Goal: Task Accomplishment & Management: Manage account settings

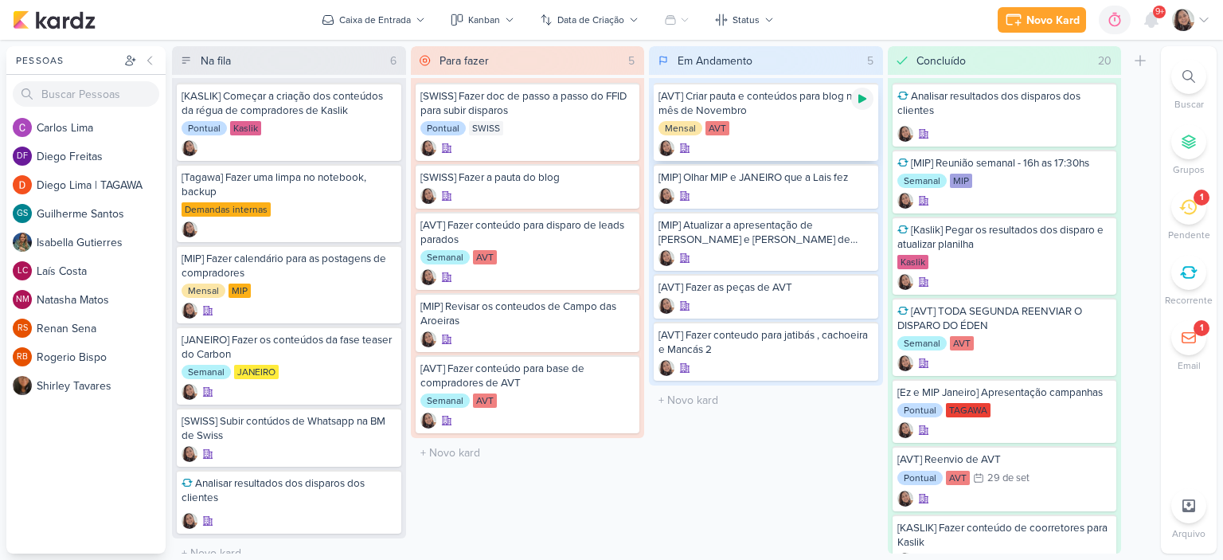
click at [857, 97] on icon at bounding box center [862, 98] width 13 height 13
click at [1202, 18] on icon at bounding box center [1204, 20] width 13 height 13
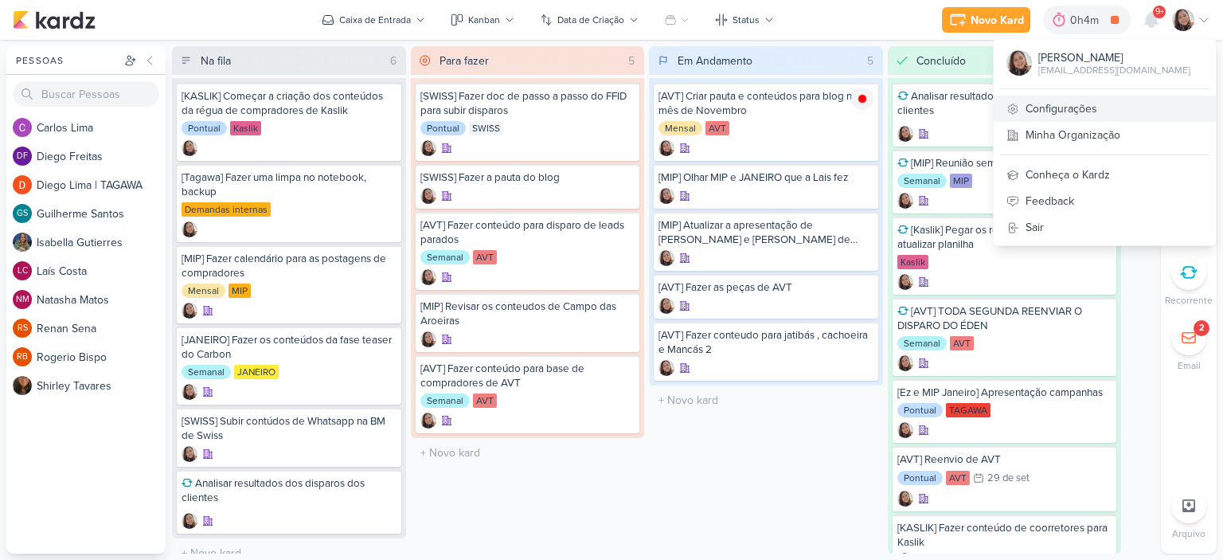
click at [1027, 100] on link "Configurações" at bounding box center [1105, 109] width 222 height 26
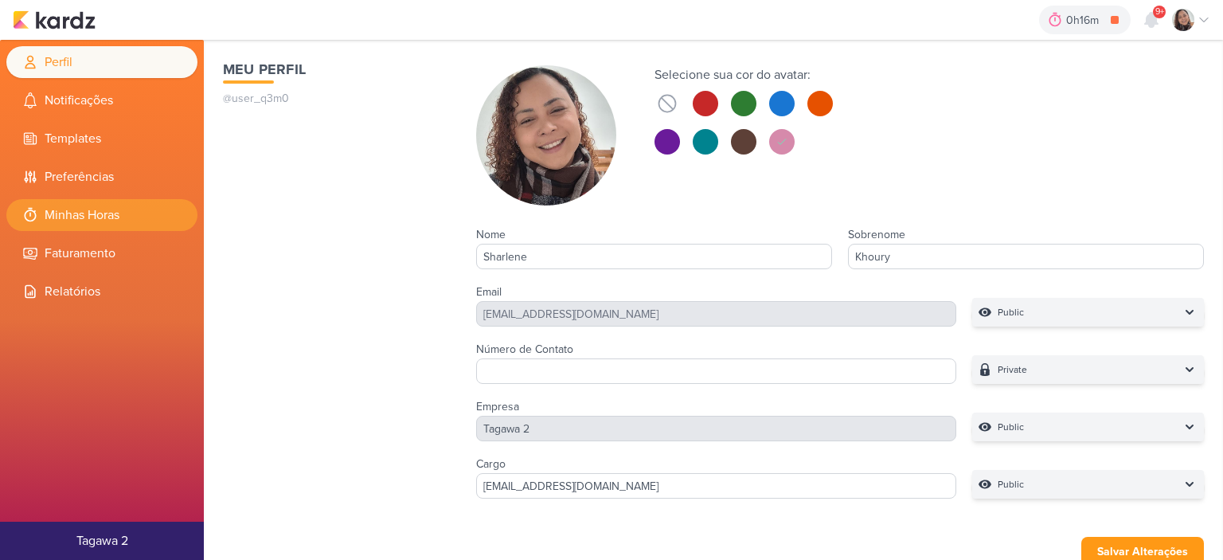
click at [65, 201] on li "Minhas Horas" at bounding box center [101, 215] width 191 height 32
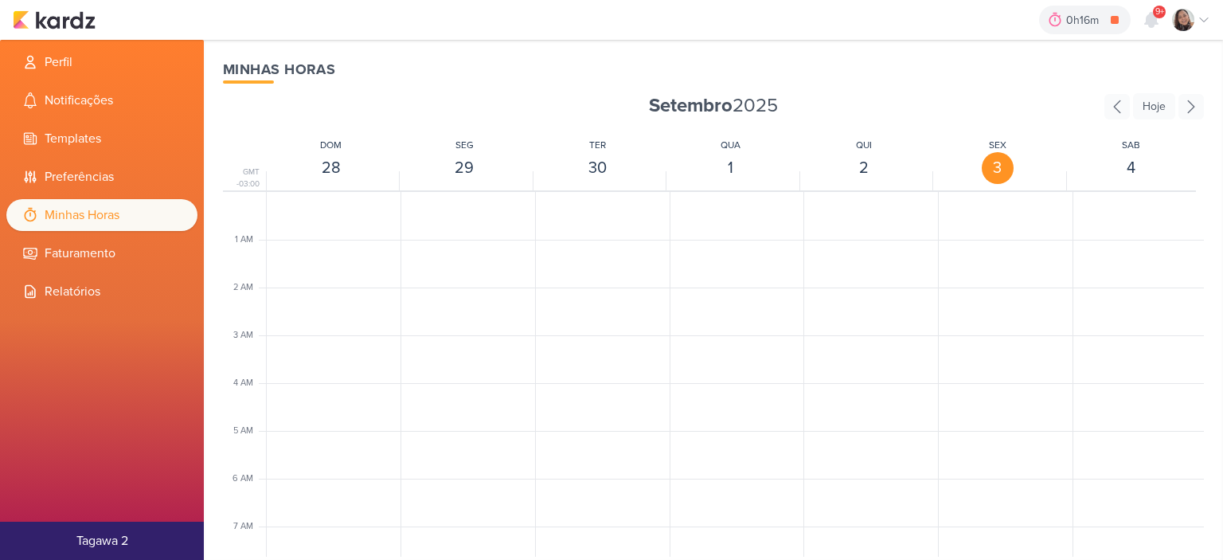
scroll to position [376, 0]
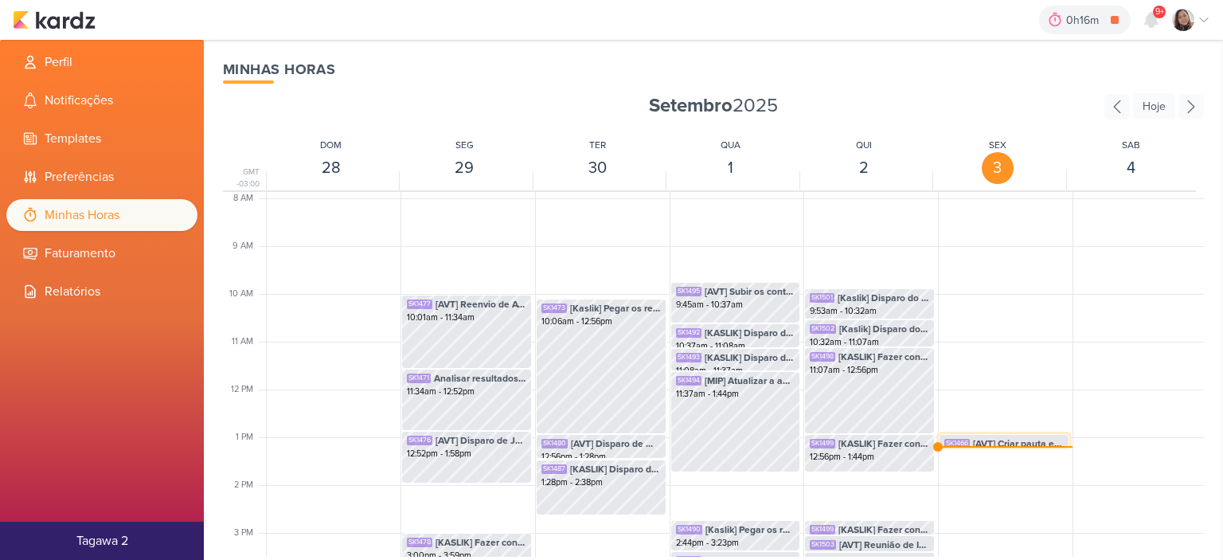
click at [1024, 436] on span "[AVT] Criar pauta e conteúdos para blog no mês de Novembro" at bounding box center [1018, 443] width 91 height 14
select select "pm"
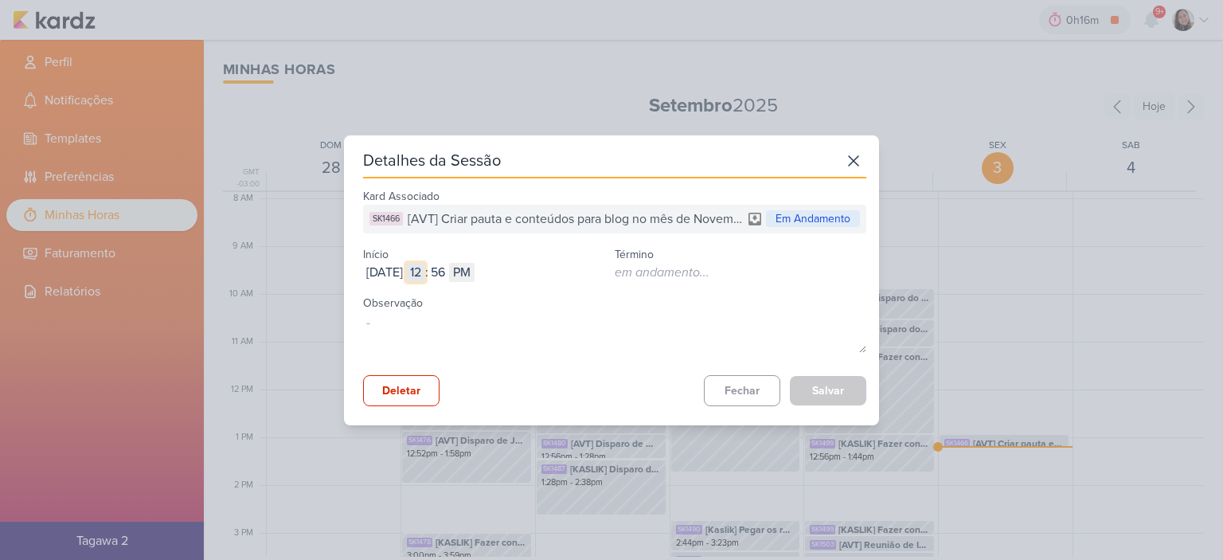
click at [425, 270] on input "12" at bounding box center [415, 272] width 19 height 19
type input "10"
type input "01"
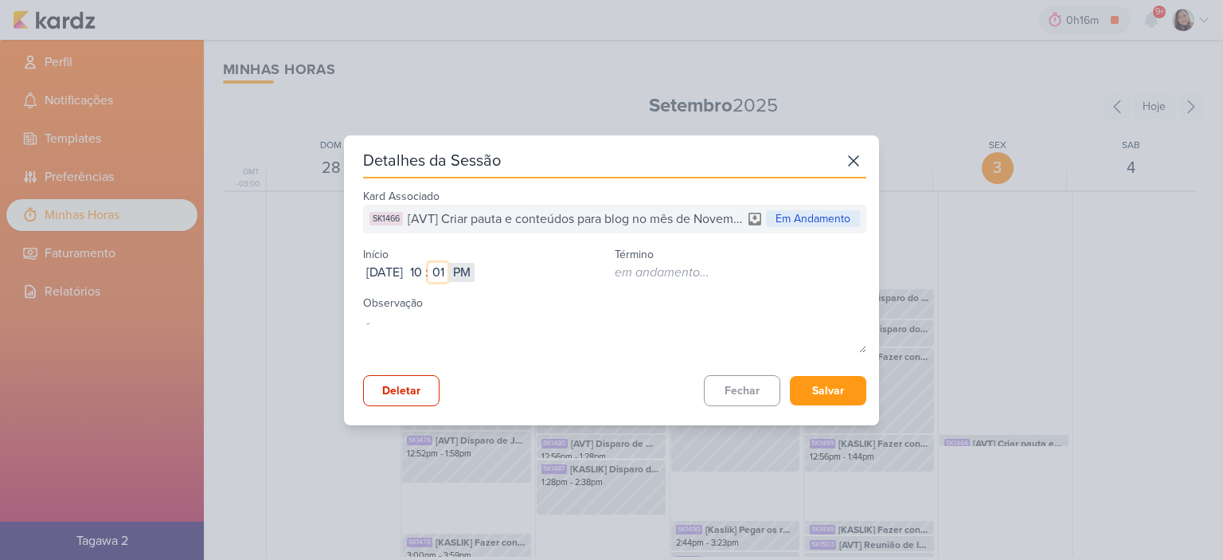
type input "01"
click at [475, 268] on select "AM PM" at bounding box center [461, 272] width 25 height 19
click at [797, 388] on button "Salvar" at bounding box center [828, 390] width 76 height 29
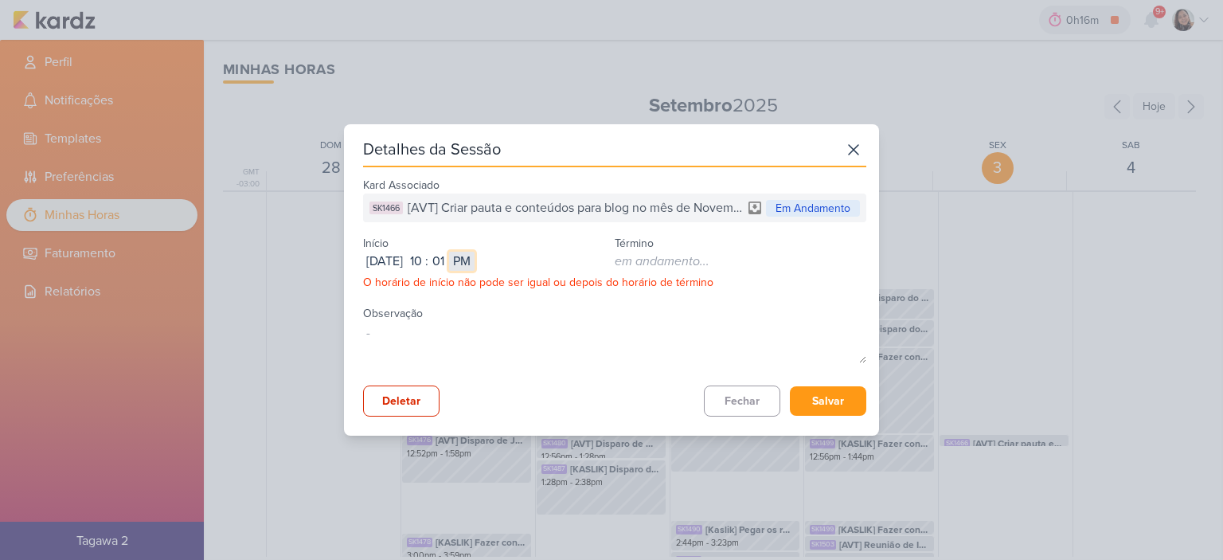
click at [475, 256] on select "AM PM" at bounding box center [461, 261] width 25 height 19
select select "am"
click at [475, 252] on select "AM PM" at bounding box center [461, 261] width 25 height 19
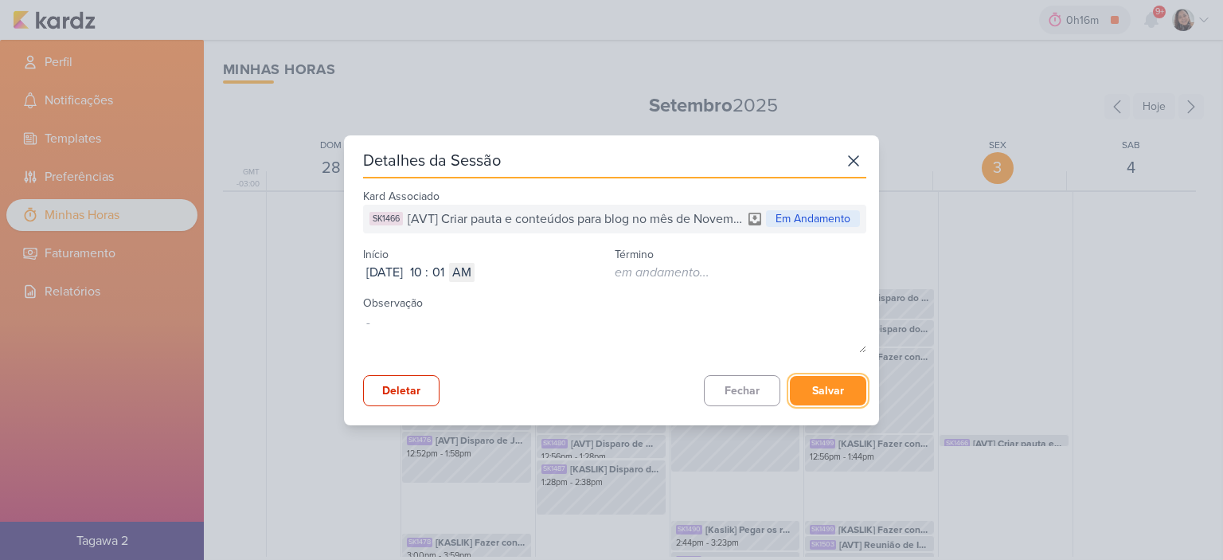
click at [827, 389] on button "Salvar" at bounding box center [828, 390] width 76 height 29
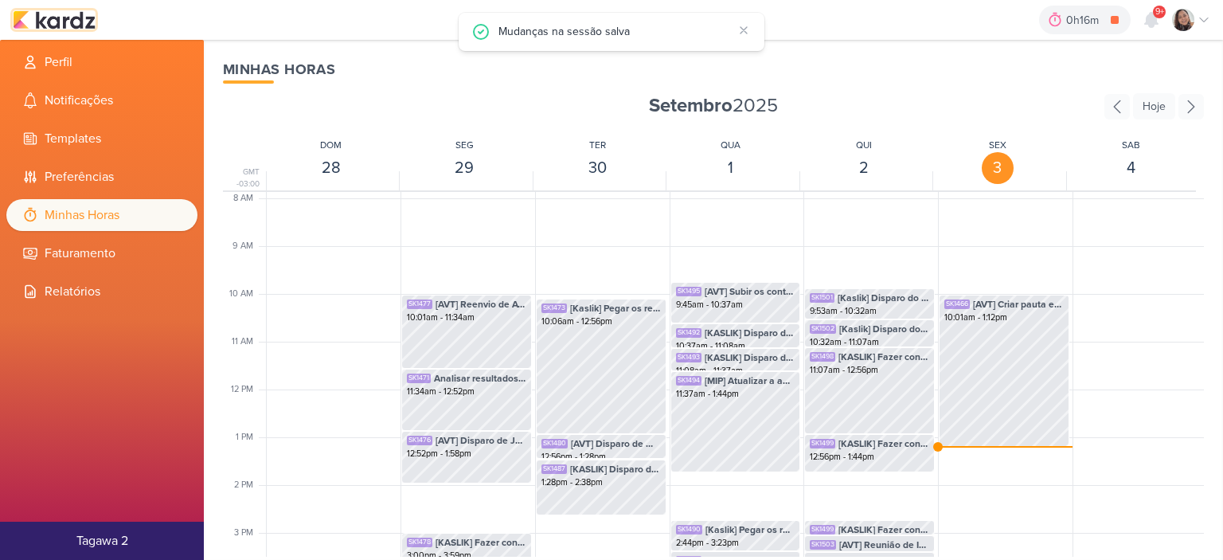
click at [57, 18] on img at bounding box center [54, 19] width 83 height 19
click at [66, 22] on img at bounding box center [54, 19] width 83 height 19
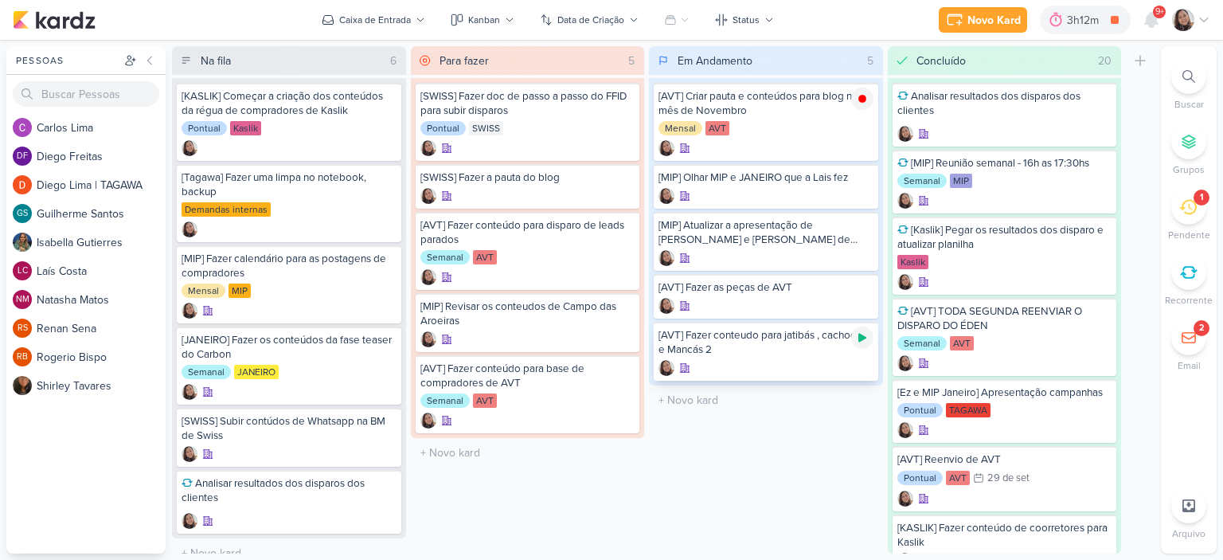
click at [860, 340] on icon at bounding box center [862, 337] width 13 height 13
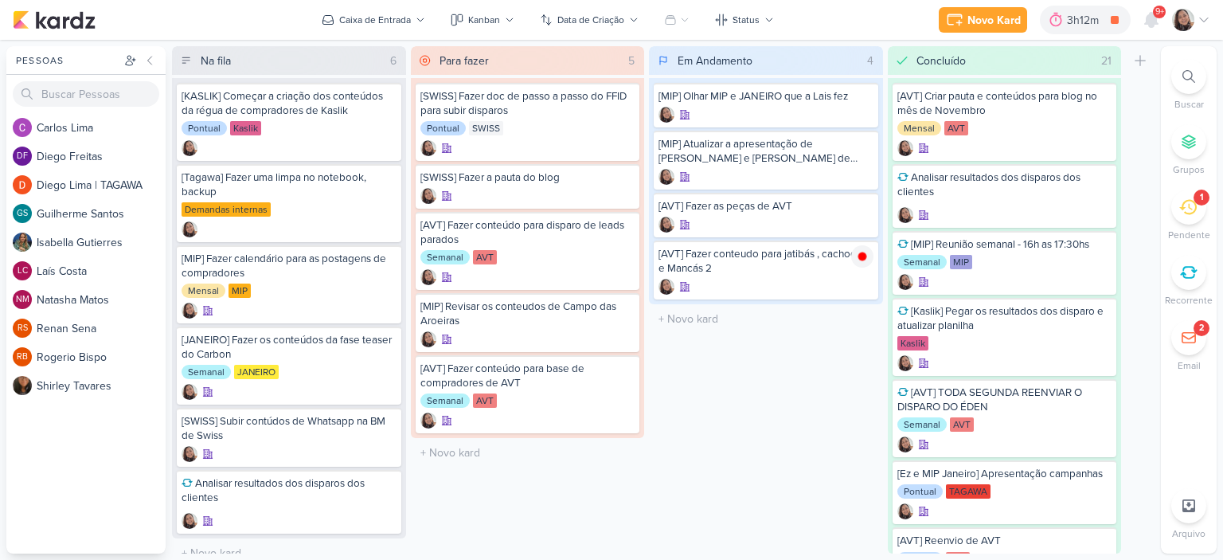
click at [1197, 25] on div at bounding box center [1191, 20] width 38 height 22
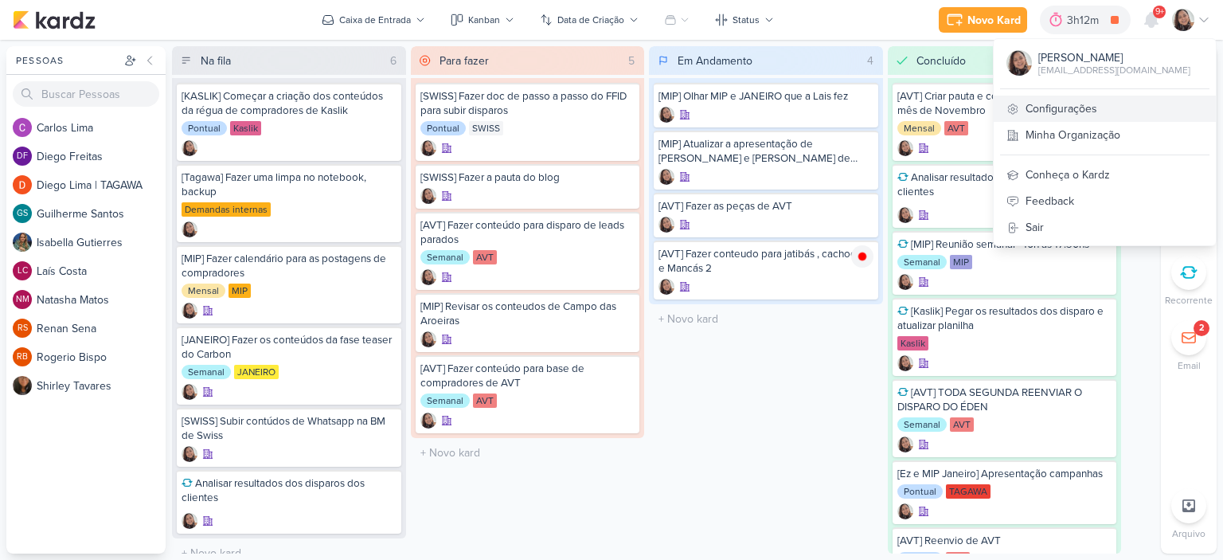
click at [1061, 113] on link "Configurações" at bounding box center [1105, 109] width 222 height 26
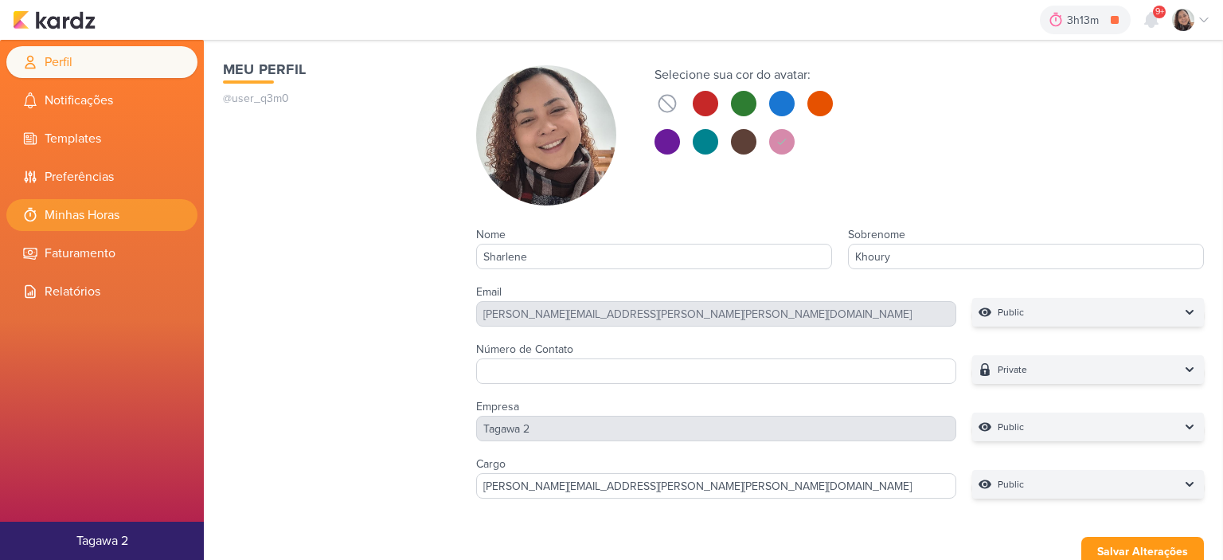
click at [69, 221] on li "Minhas Horas" at bounding box center [101, 215] width 191 height 32
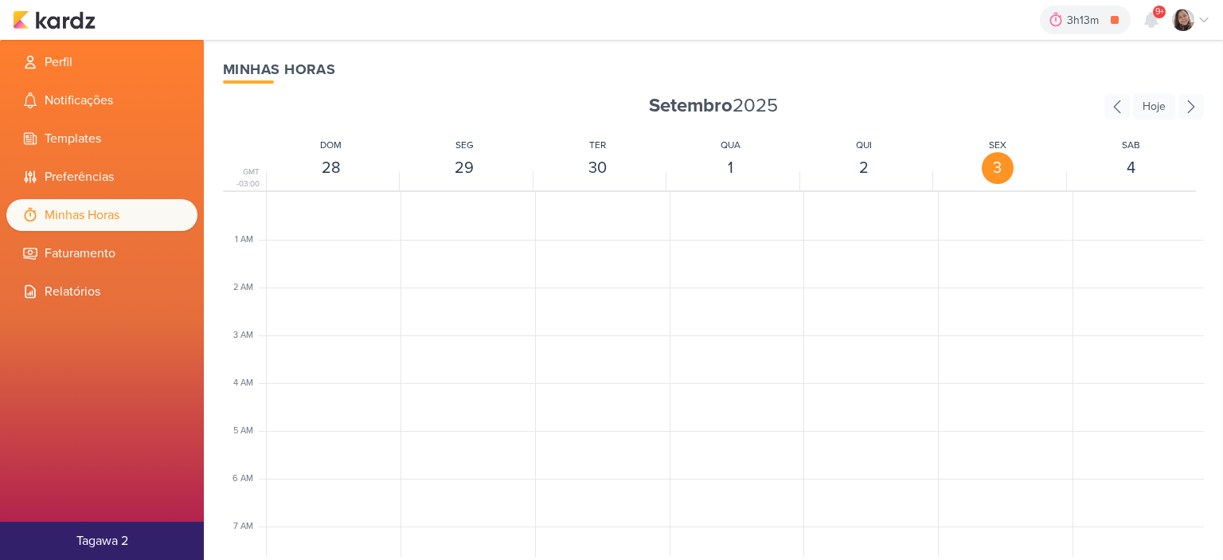
scroll to position [376, 0]
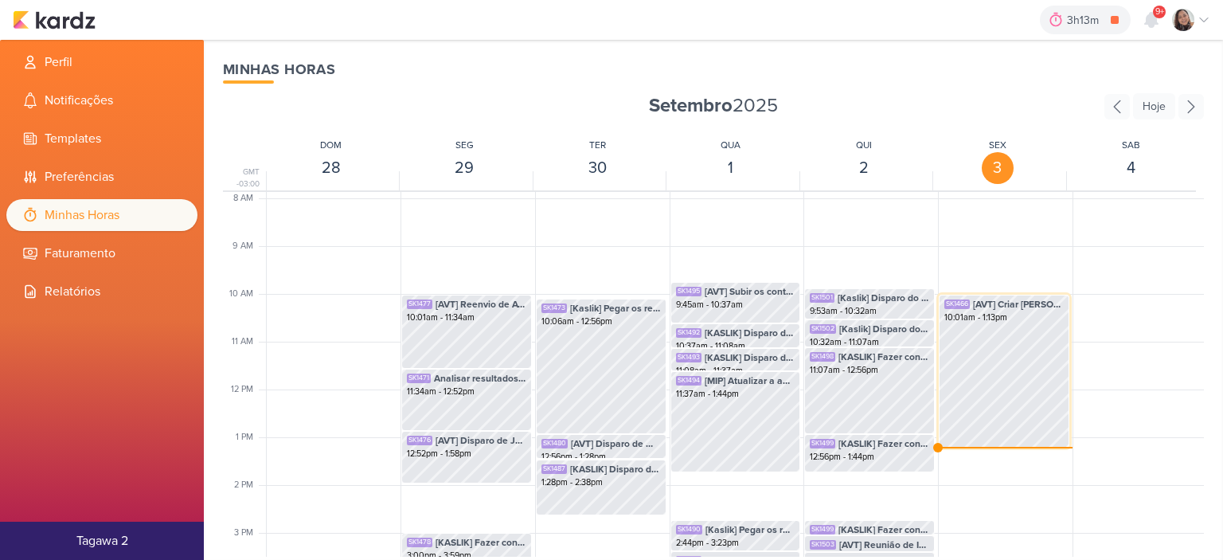
click at [1011, 336] on div "SK1466 [AVT] Criar pauta e conteúdos para blog no mês de Novembro 10:01am - 1:1…" at bounding box center [1004, 371] width 131 height 153
select select "pm"
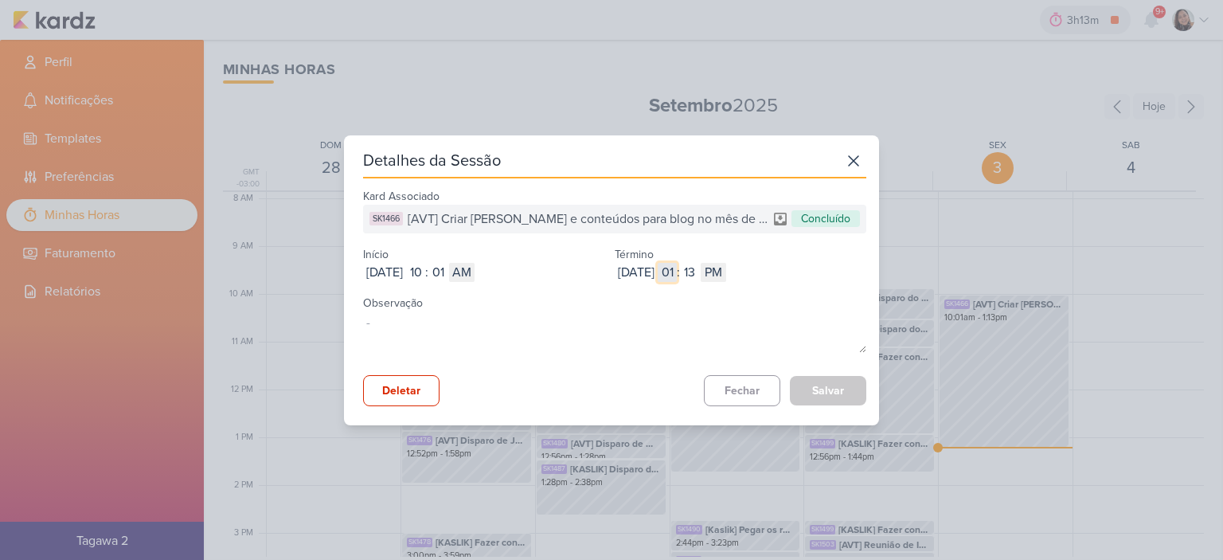
click at [677, 263] on input "01" at bounding box center [667, 272] width 19 height 19
type input "12"
click at [699, 276] on input "13" at bounding box center [689, 272] width 19 height 19
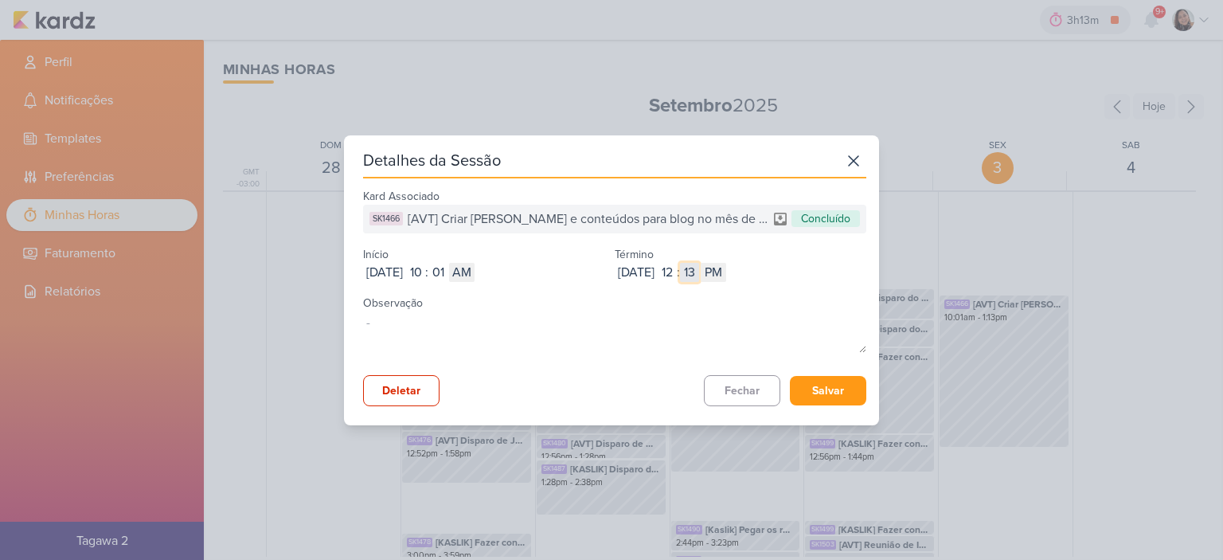
click at [699, 276] on input "13" at bounding box center [689, 272] width 19 height 19
type input "08"
click at [699, 273] on input "08" at bounding box center [689, 272] width 19 height 19
type input "52"
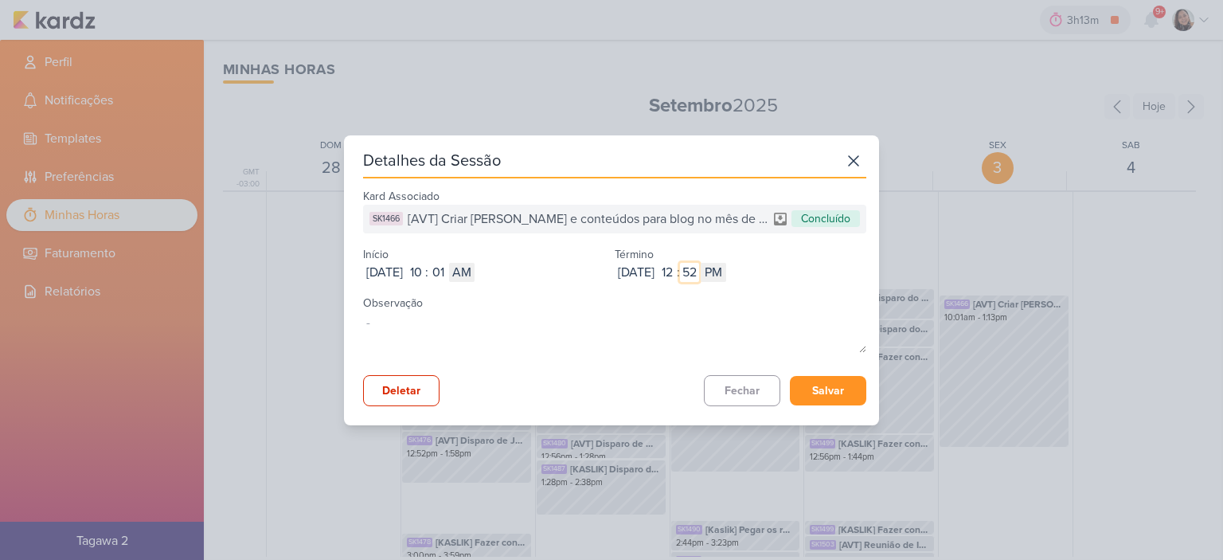
type input "52"
click at [830, 393] on button "Salvar" at bounding box center [828, 390] width 76 height 29
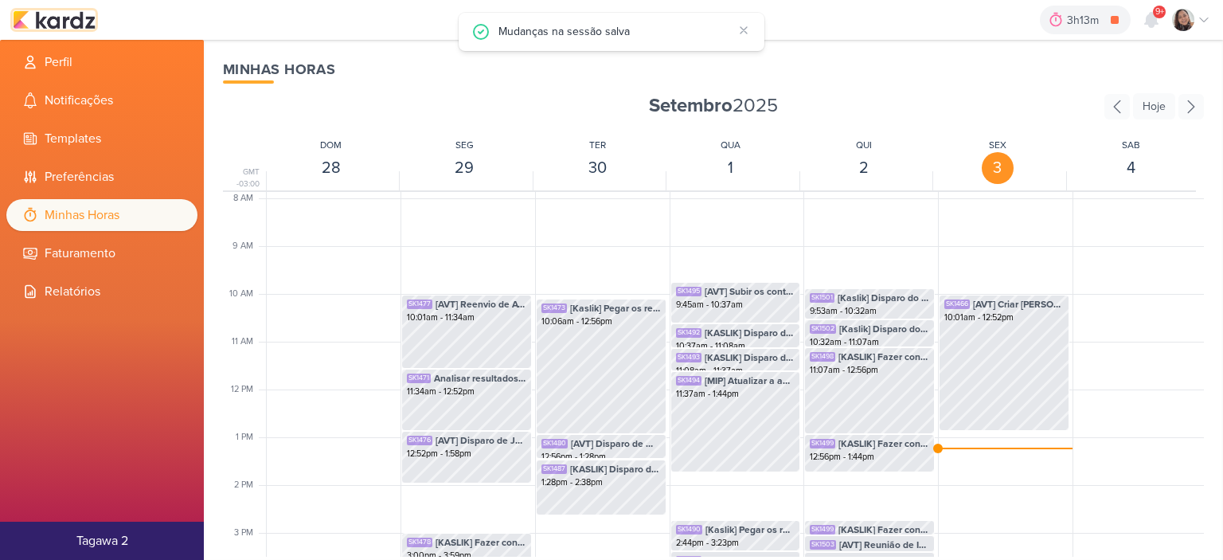
click at [76, 18] on img at bounding box center [54, 19] width 83 height 19
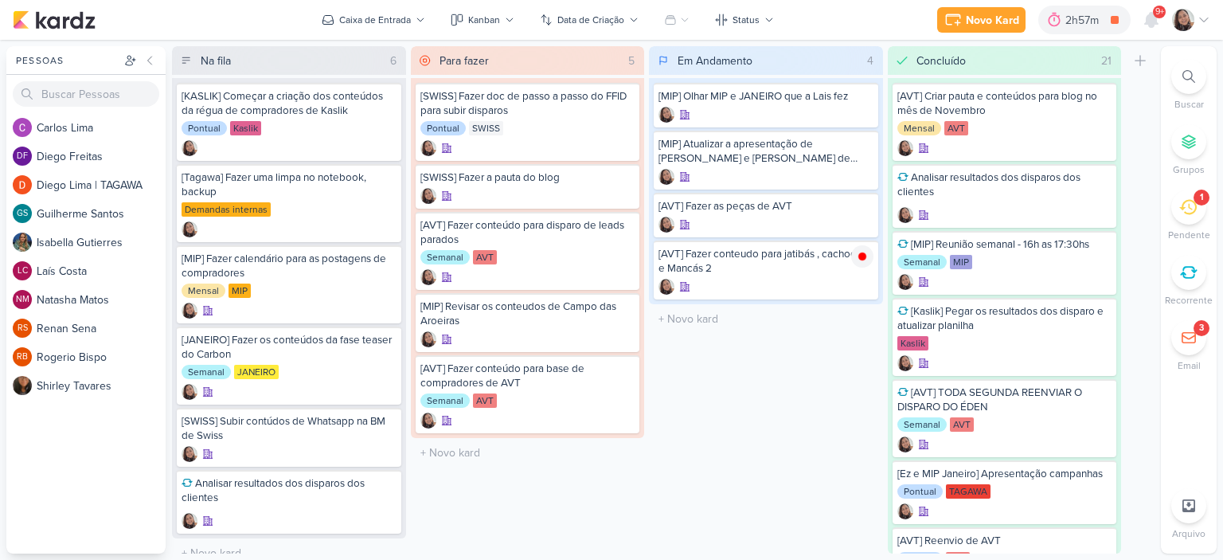
click at [1199, 14] on icon at bounding box center [1204, 20] width 13 height 13
click at [1201, 18] on icon at bounding box center [1204, 20] width 8 height 4
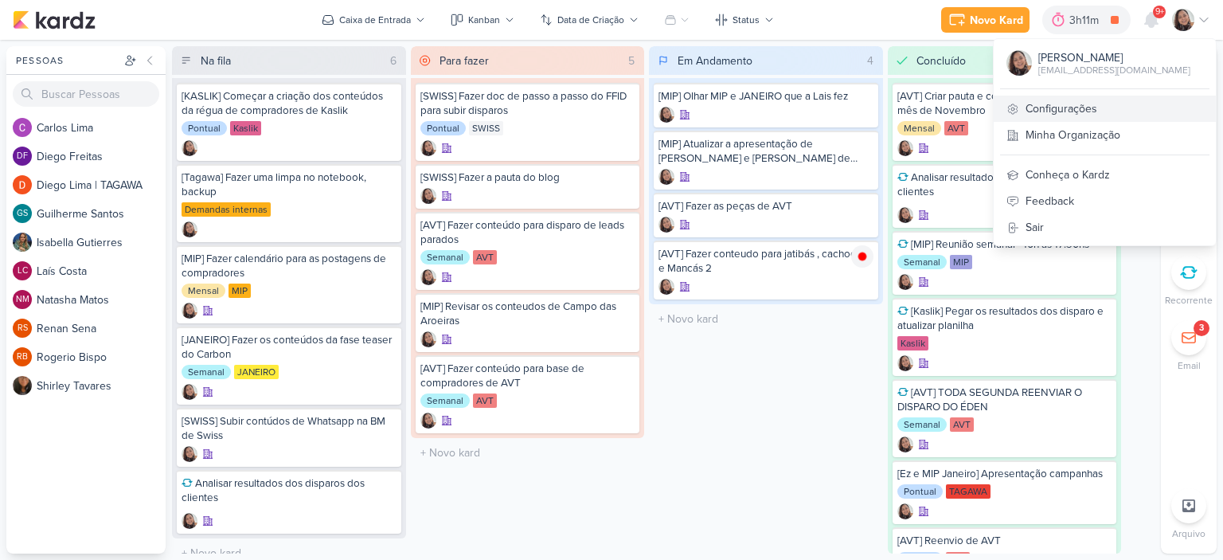
click at [1044, 96] on link "Configurações" at bounding box center [1105, 109] width 222 height 26
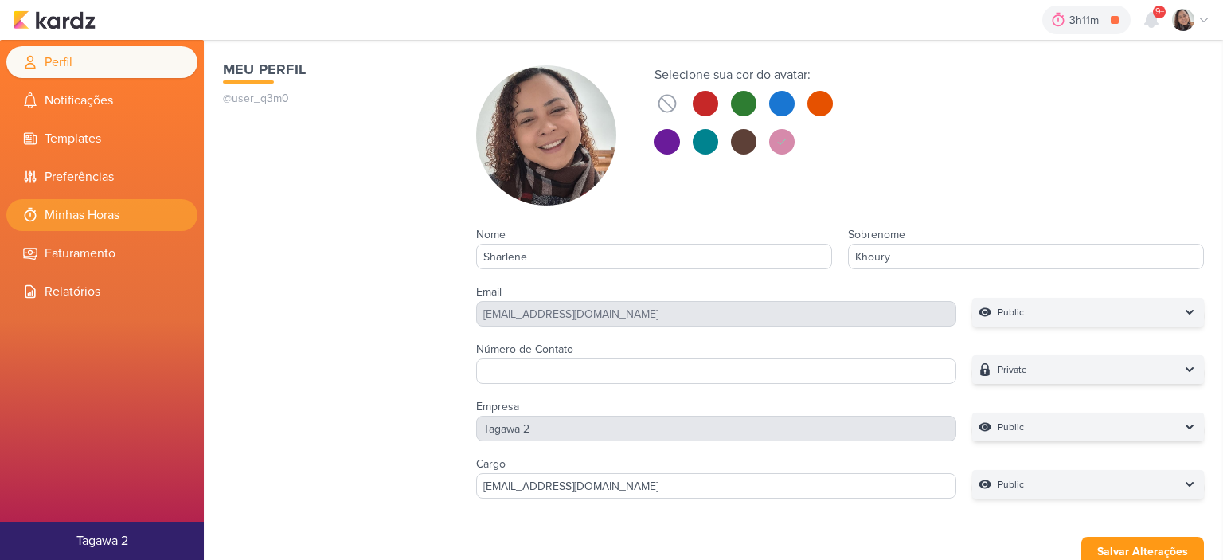
click at [118, 206] on li "Minhas Horas" at bounding box center [101, 215] width 191 height 32
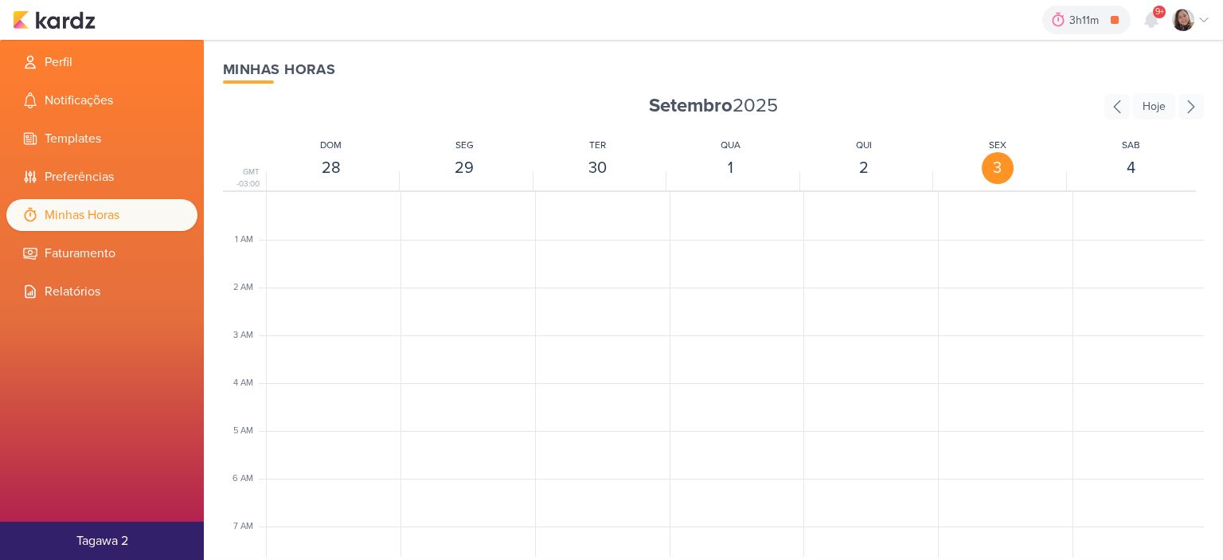
scroll to position [376, 0]
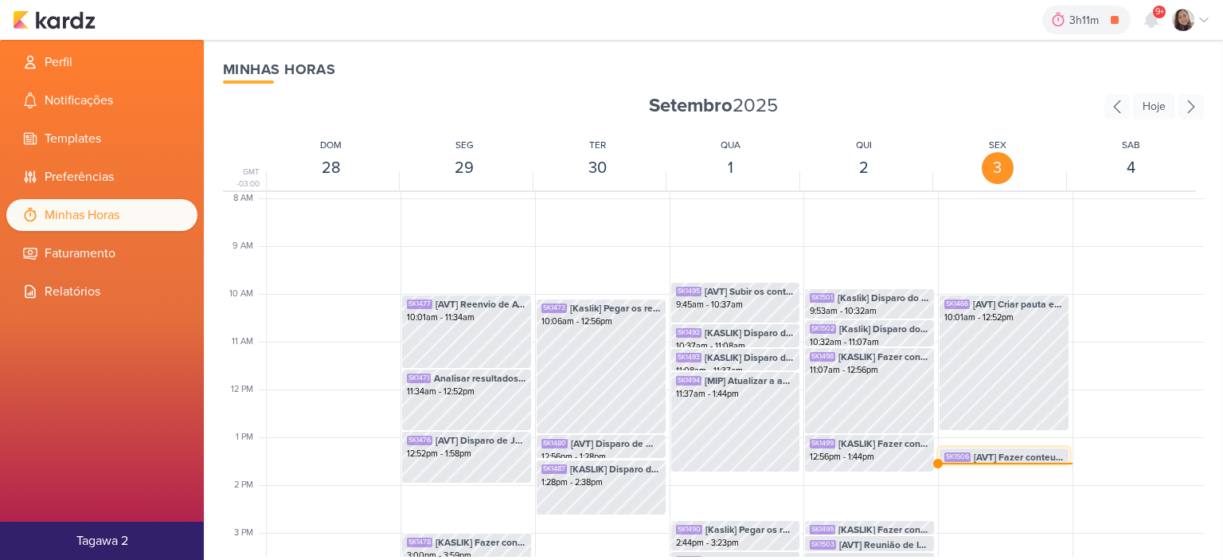
click at [1014, 457] on span "[AVT] Fazer conteudo para jatibás , cachoeira e Mancás 2" at bounding box center [1019, 457] width 90 height 14
select select "pm"
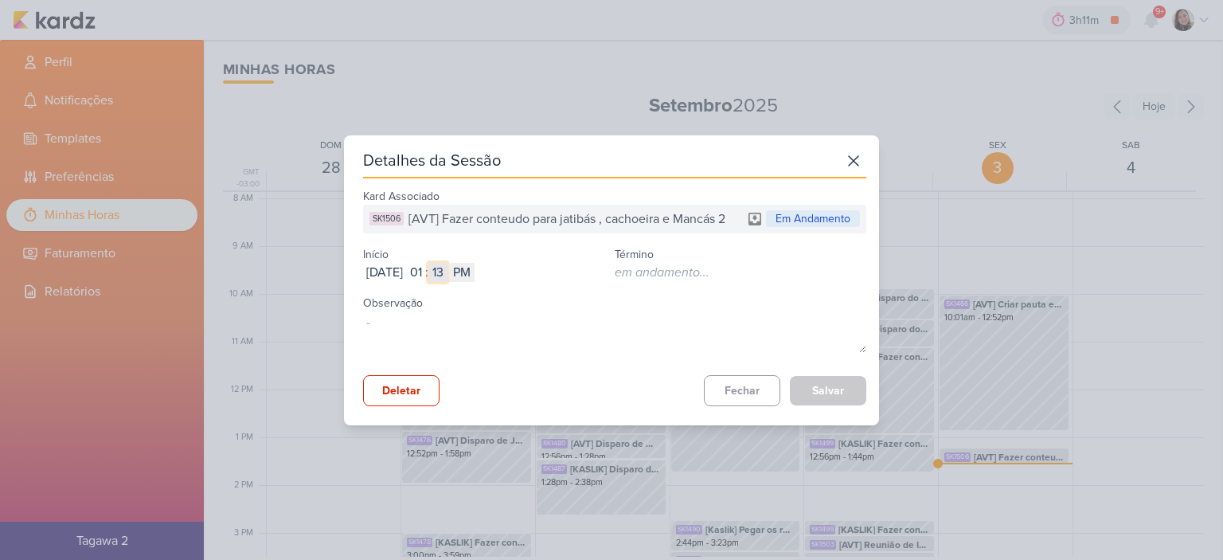
click at [448, 267] on input "13" at bounding box center [437, 272] width 19 height 19
click at [425, 269] on input "01" at bounding box center [415, 272] width 19 height 19
type input "12"
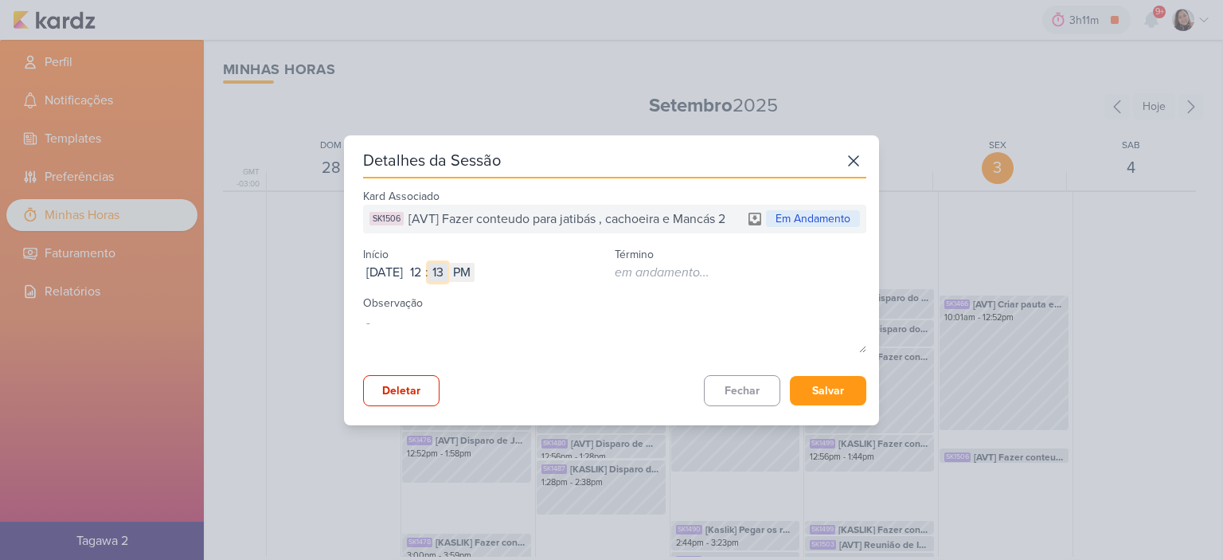
click at [448, 270] on input "13" at bounding box center [437, 272] width 19 height 19
type input "52"
click at [802, 381] on button "Salvar" at bounding box center [828, 390] width 76 height 29
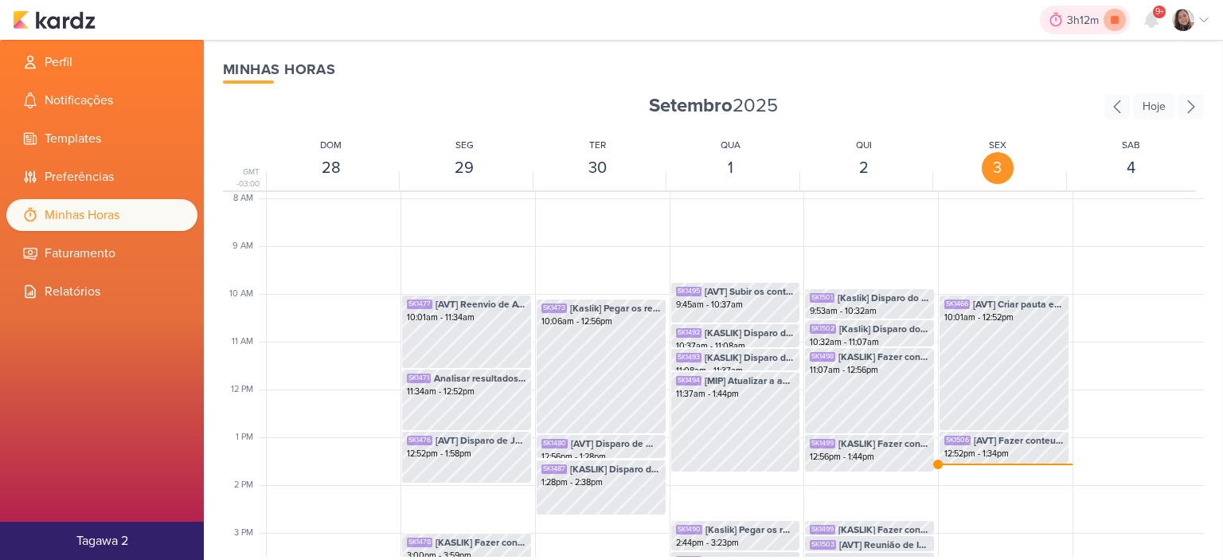
click at [1115, 18] on icon at bounding box center [1115, 20] width 8 height 8
click at [70, 17] on img at bounding box center [54, 19] width 83 height 19
